Goal: Navigation & Orientation: Find specific page/section

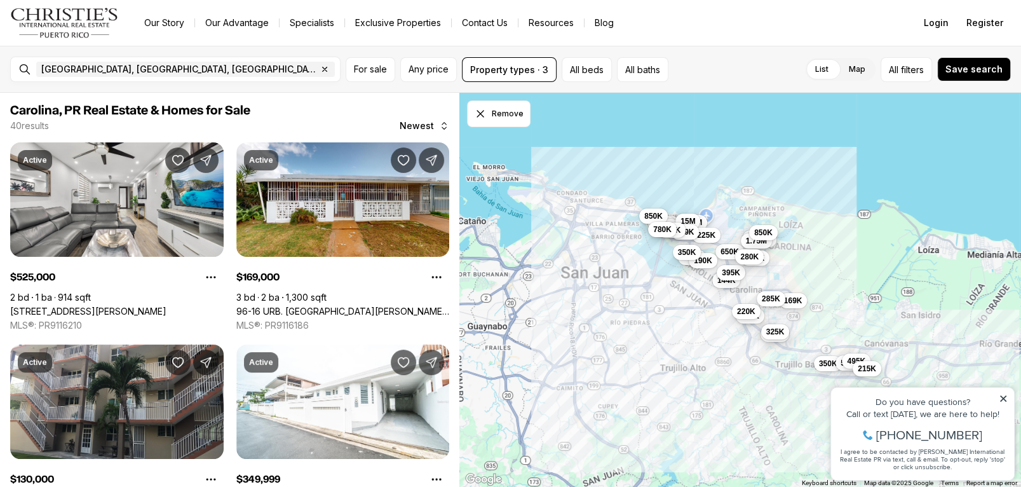
click at [789, 251] on div "229K 650K 475K 625K 1.05M 435K 1.5M 1.4M 1.18M 15M 850K 225K 190K 589K 144K 425…" at bounding box center [740, 290] width 562 height 395
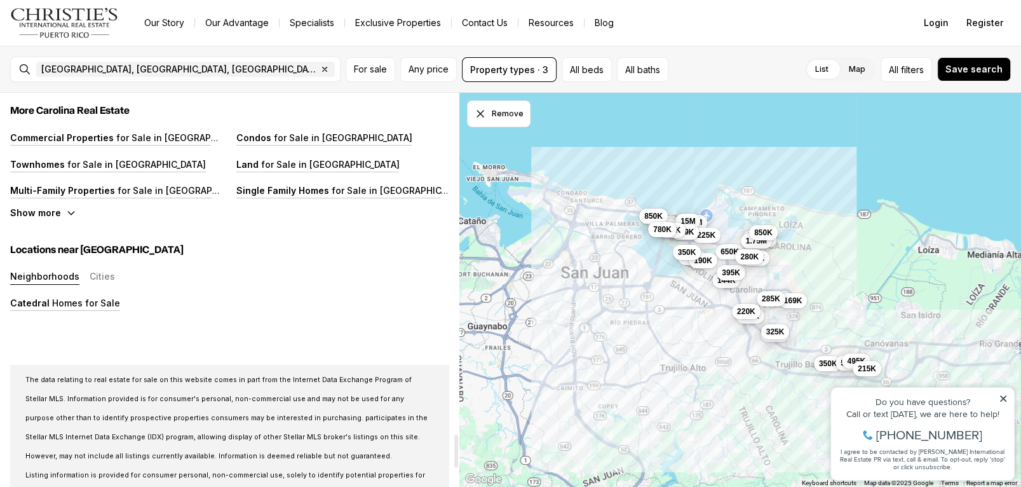
scroll to position [4130, 0]
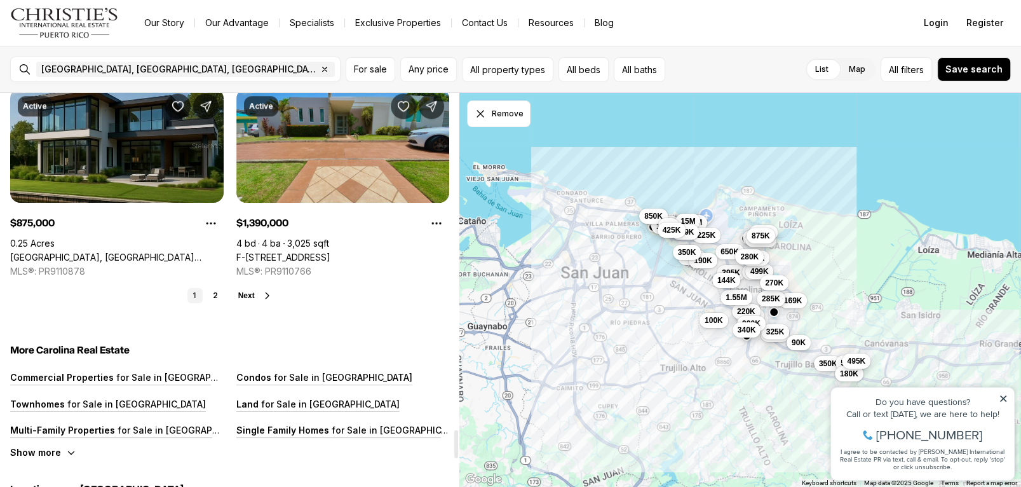
scroll to position [4765, 0]
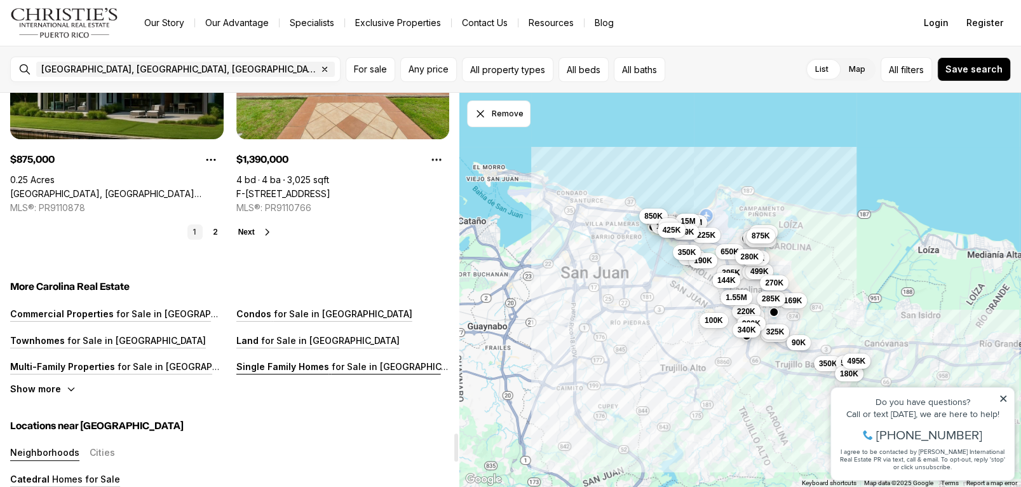
click at [315, 365] on p "Single Family Homes" at bounding box center [282, 366] width 93 height 11
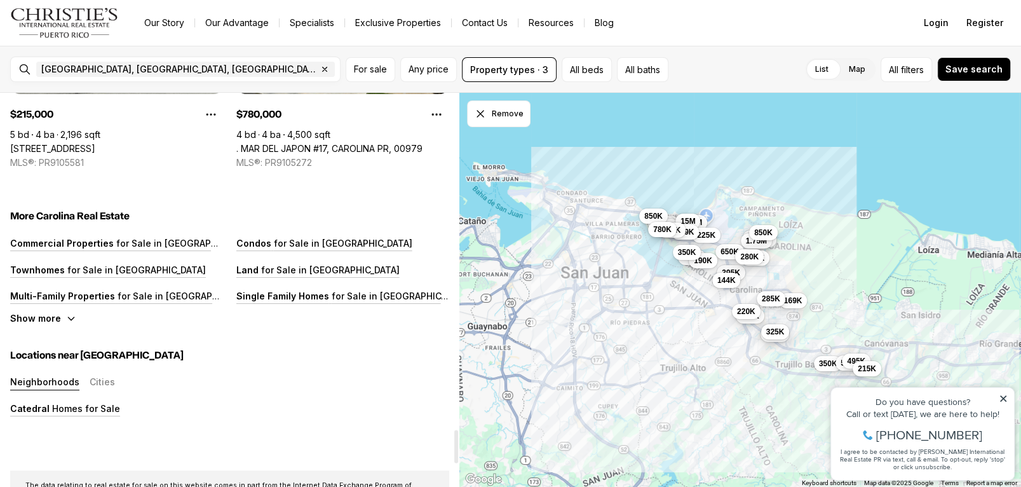
scroll to position [4003, 0]
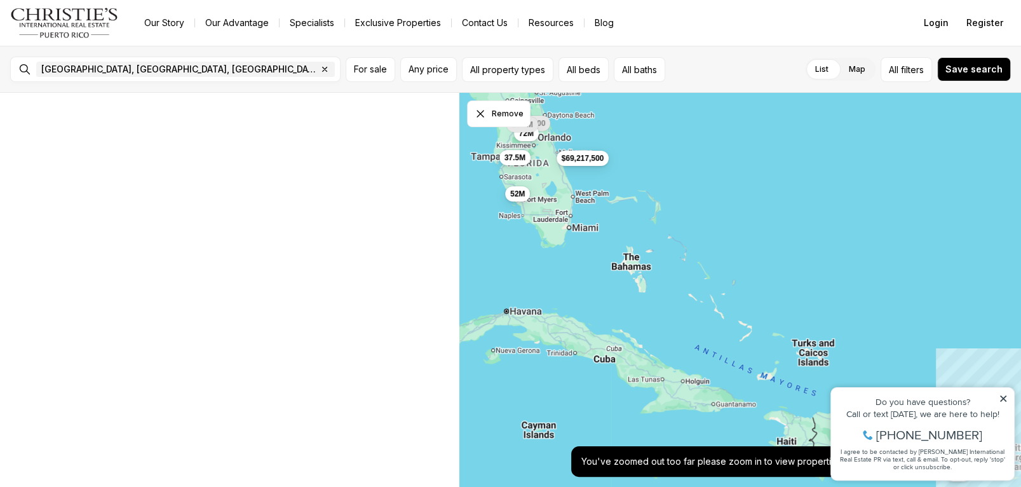
scroll to position [44, 0]
